Goal: Task Accomplishment & Management: Use online tool/utility

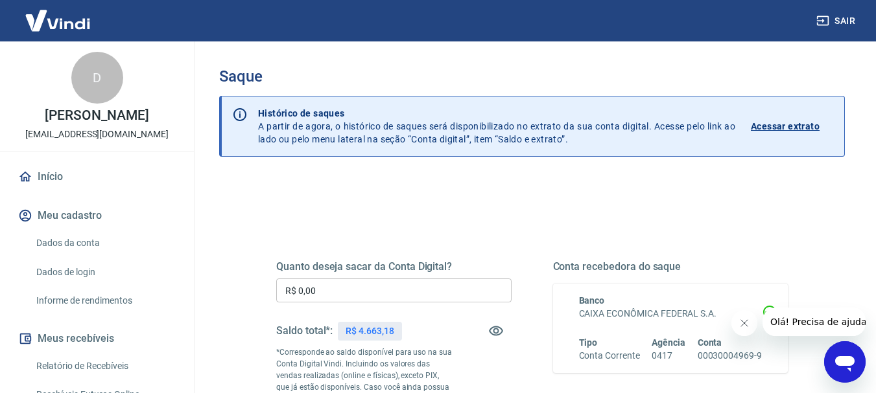
click at [299, 291] on input "R$ 0,00" at bounding box center [393, 291] width 235 height 24
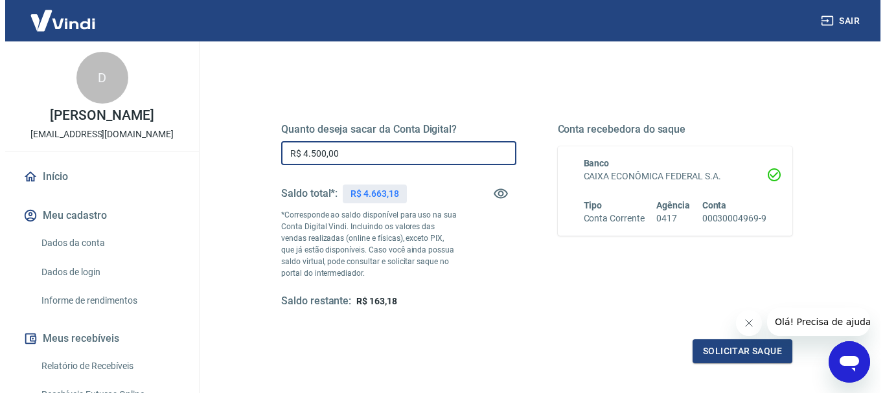
scroll to position [194, 0]
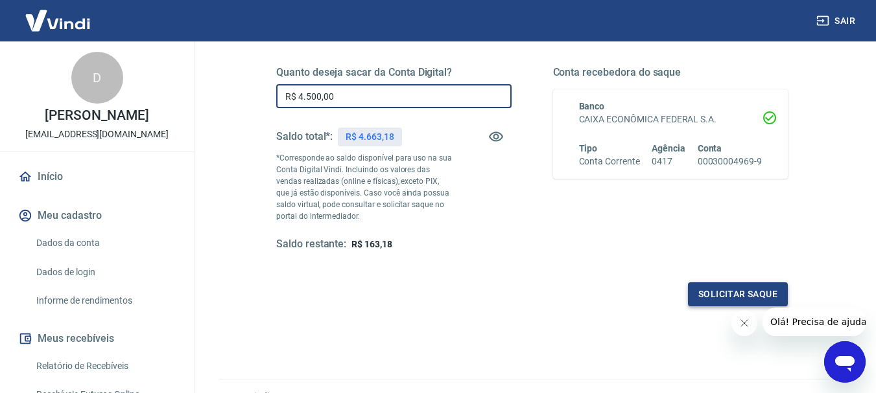
type input "R$ 4.500,00"
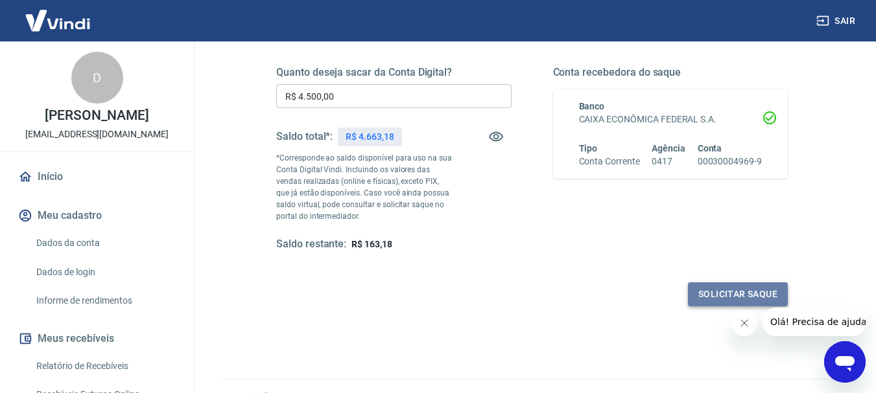
click at [709, 292] on button "Solicitar saque" at bounding box center [738, 295] width 100 height 24
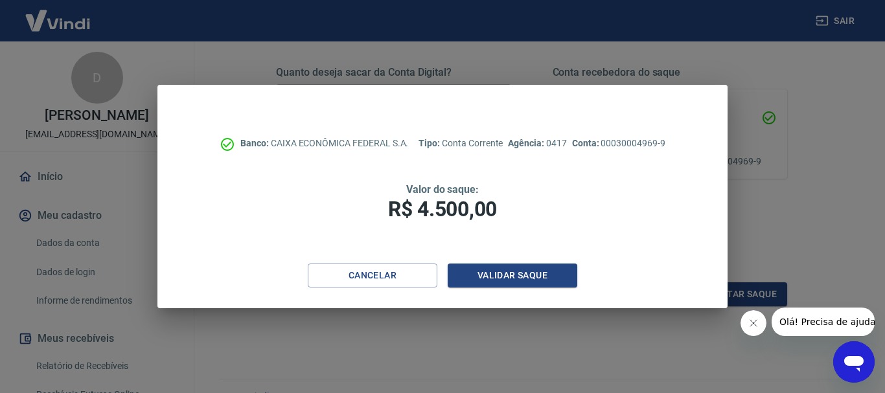
click at [485, 259] on div "Banco: CAIXA ECONÔMICA FEDERAL S.A. Tipo: Conta Corrente Agência: 0417 Conta: 0…" at bounding box center [442, 174] width 570 height 179
click at [482, 268] on button "Validar saque" at bounding box center [513, 276] width 130 height 24
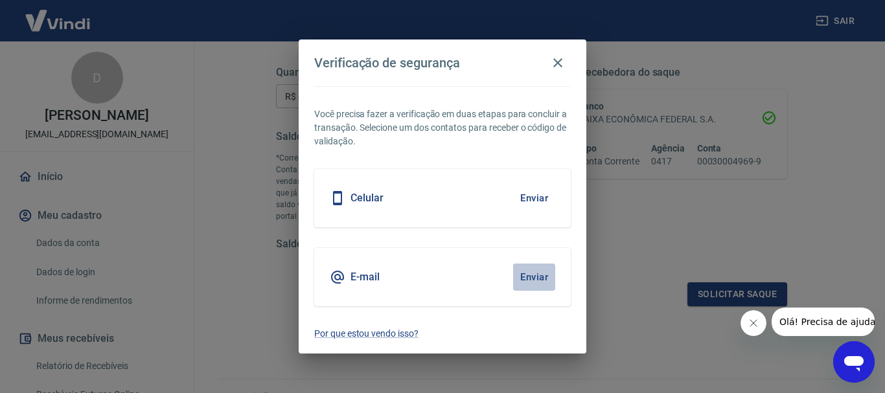
click at [527, 284] on button "Enviar" at bounding box center [534, 277] width 42 height 27
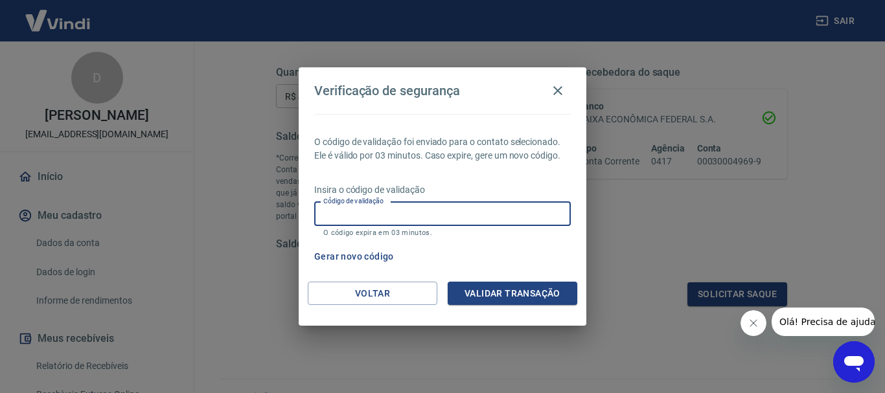
click at [413, 209] on input "Código de validação" at bounding box center [442, 214] width 257 height 24
type input "414354"
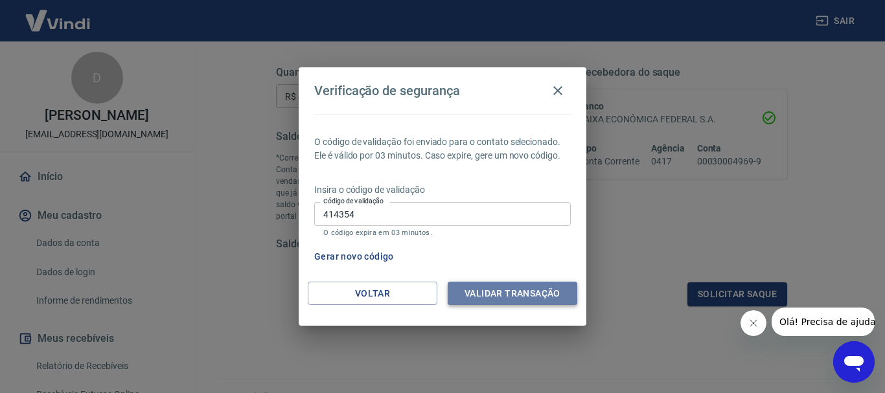
click at [521, 292] on button "Validar transação" at bounding box center [513, 294] width 130 height 24
